Goal: Navigation & Orientation: Find specific page/section

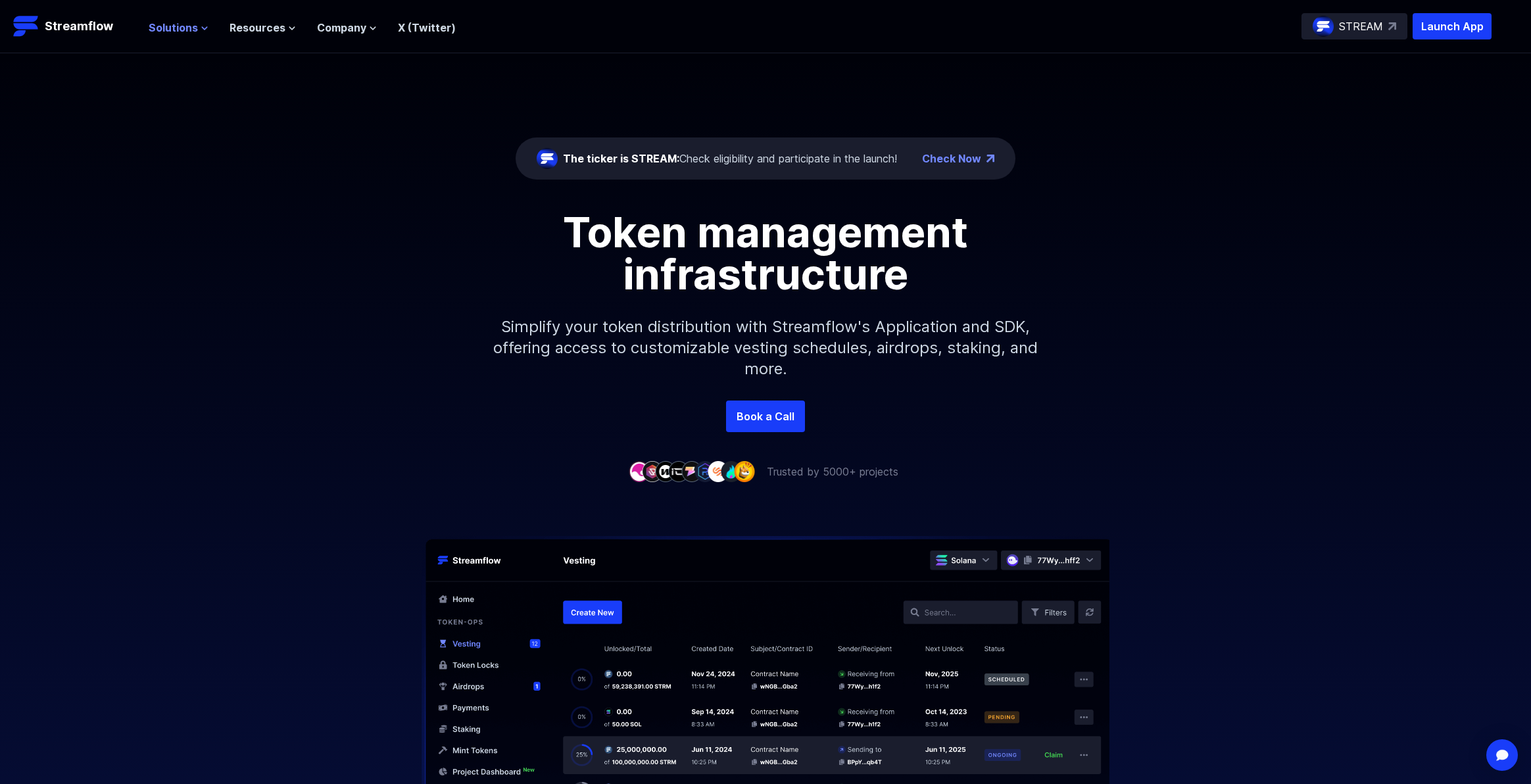
click at [188, 31] on span "Solutions" at bounding box center [174, 27] width 49 height 16
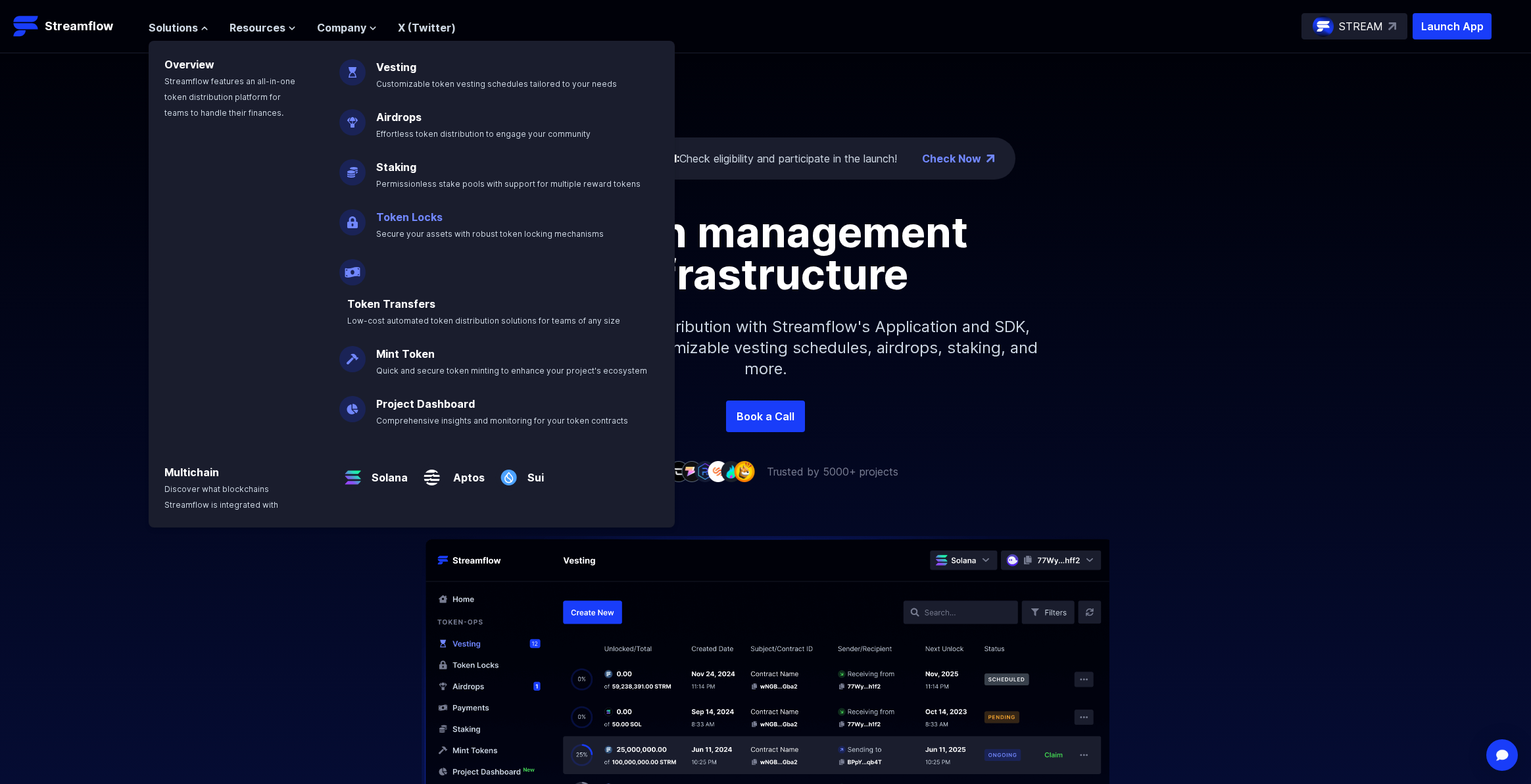
click at [424, 217] on link "Token Locks" at bounding box center [409, 217] width 66 height 13
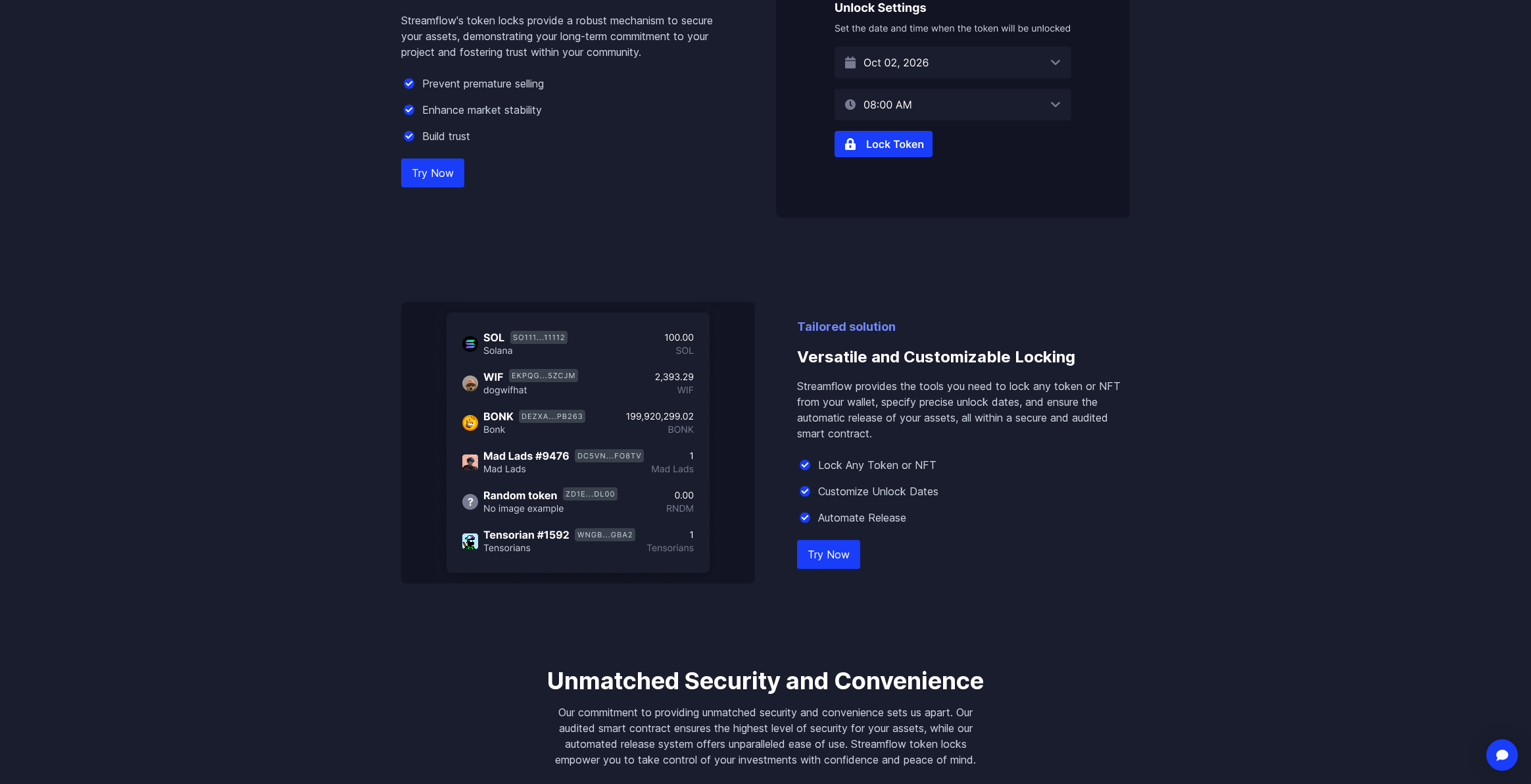
scroll to position [1004, 0]
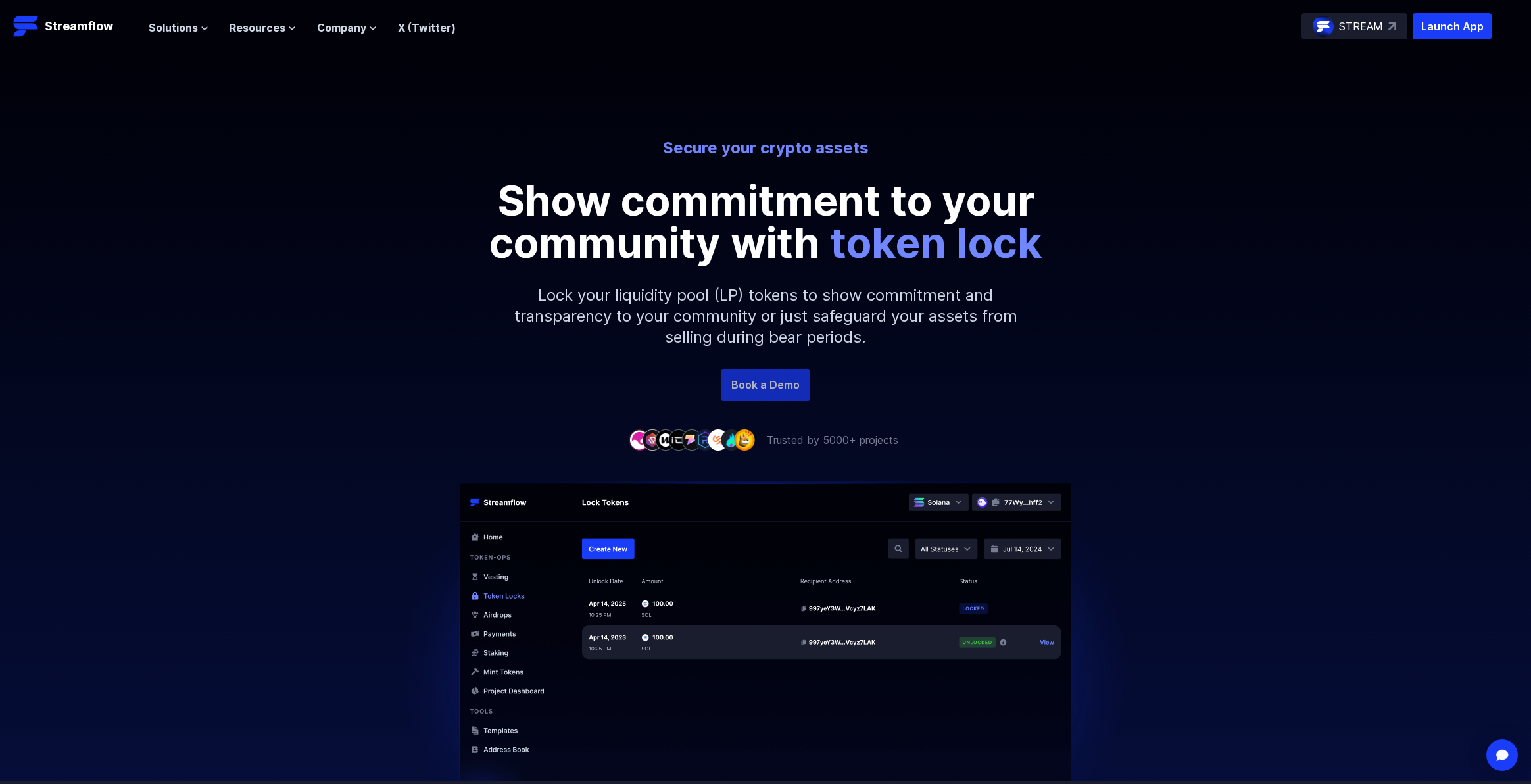
click at [763, 393] on link "Book a Demo" at bounding box center [766, 384] width 89 height 31
click at [174, 29] on span "Solutions" at bounding box center [174, 27] width 49 height 16
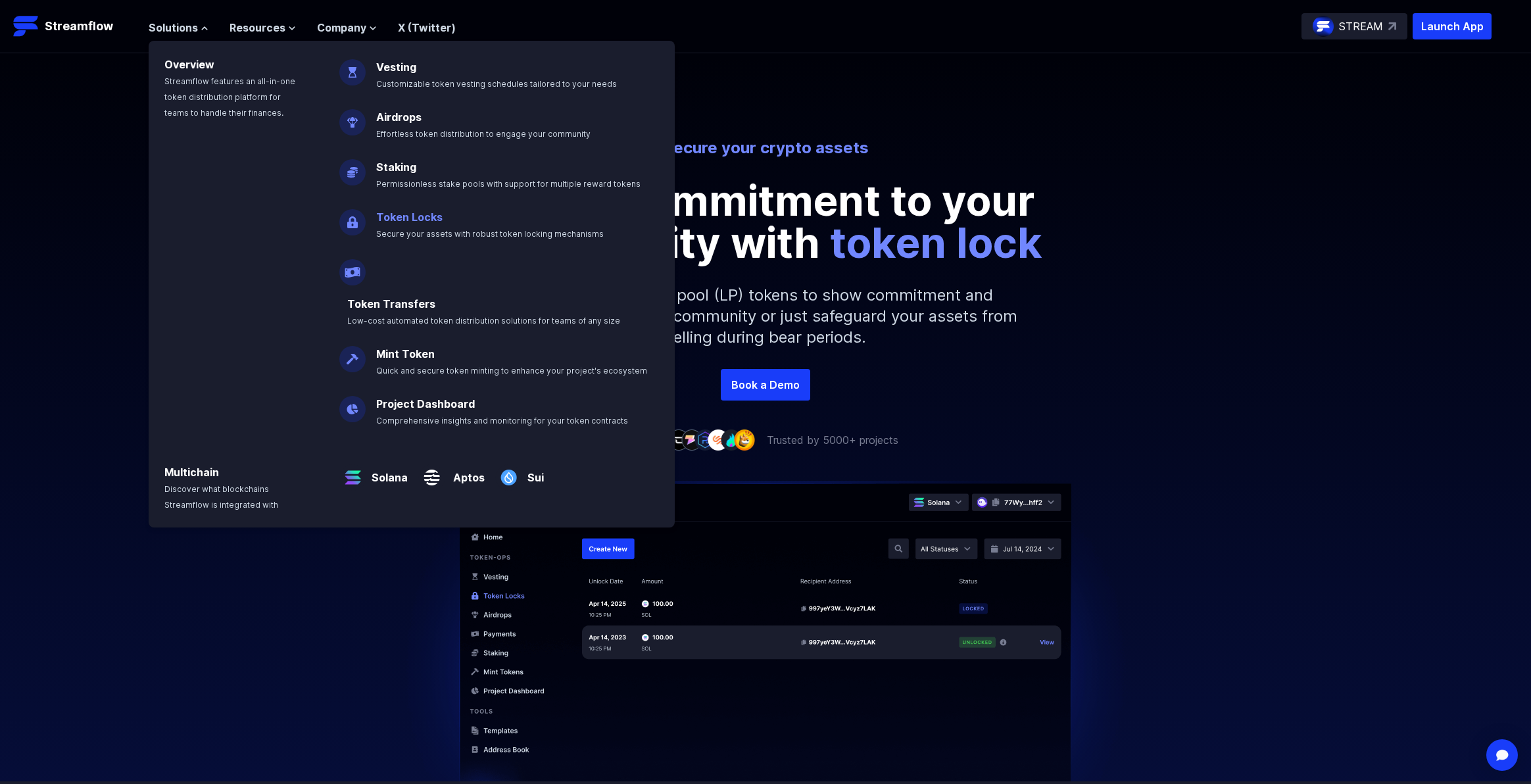
click at [416, 223] on link "Token Locks" at bounding box center [409, 217] width 66 height 13
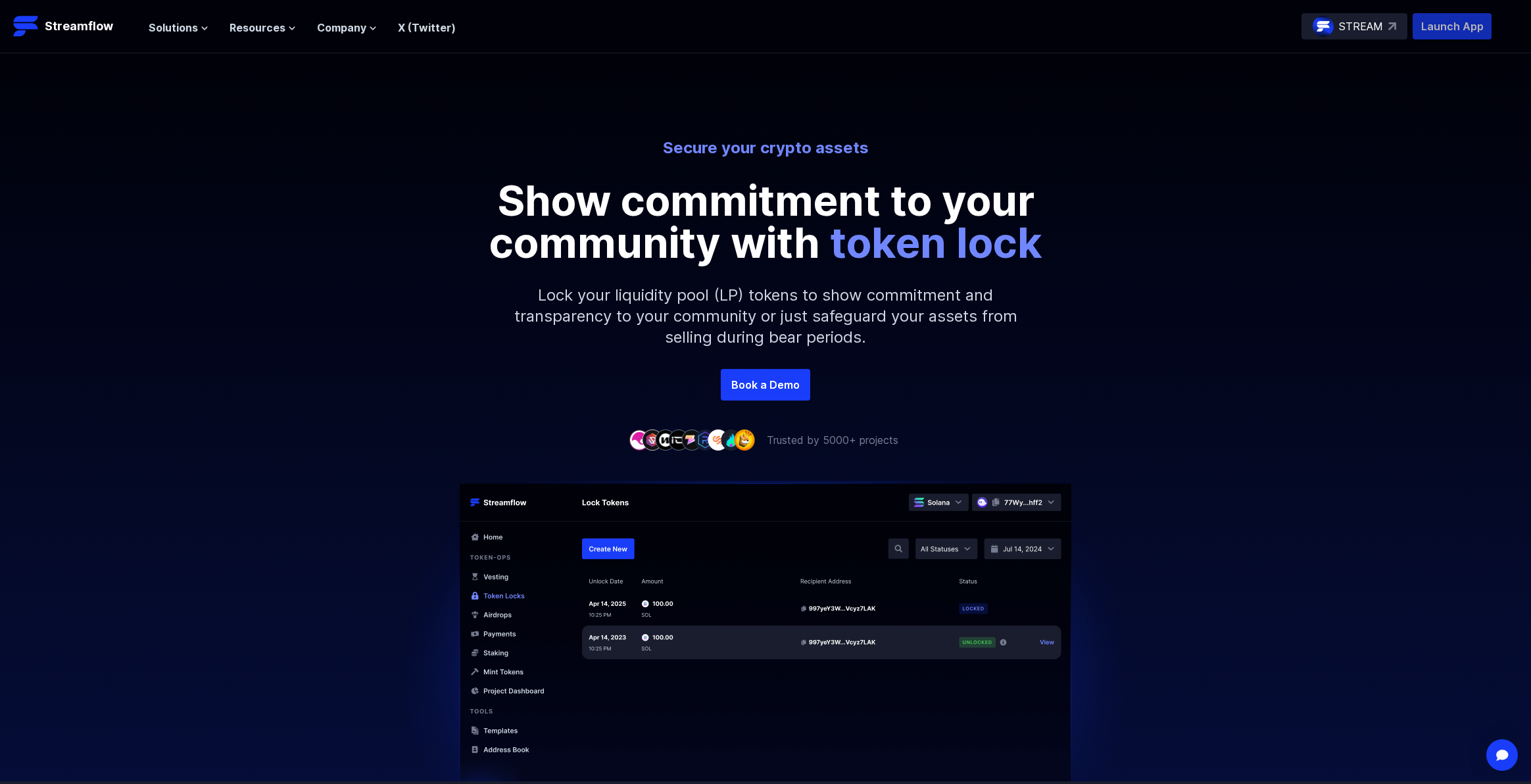
click at [1469, 27] on p "Launch App" at bounding box center [1452, 26] width 79 height 26
